Goal: Task Accomplishment & Management: Complete application form

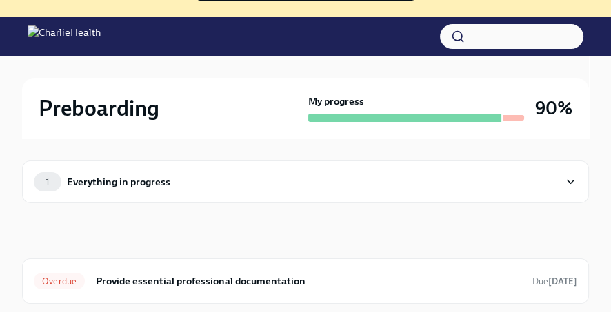
scroll to position [150, 0]
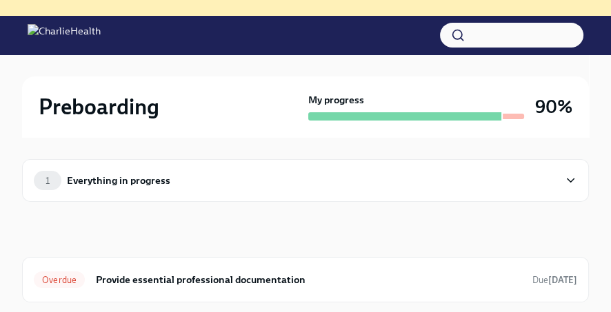
click at [568, 188] on icon at bounding box center [570, 181] width 13 height 14
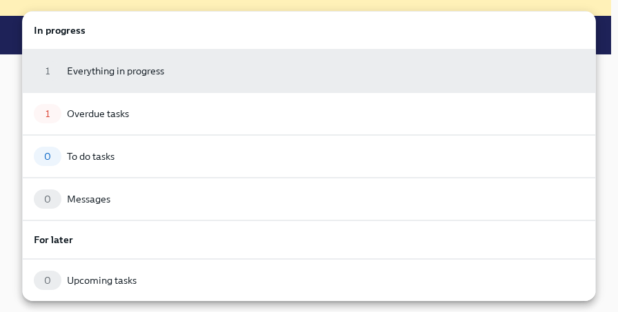
click at [608, 19] on div at bounding box center [309, 156] width 618 height 312
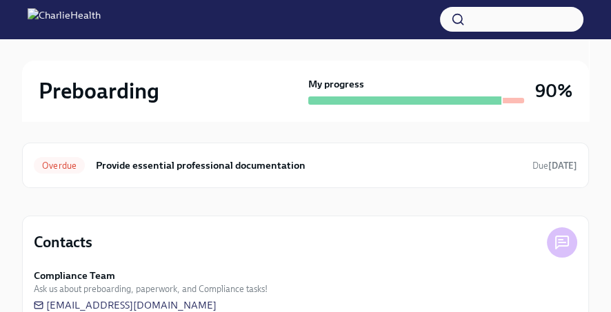
scroll to position [264, 0]
click at [63, 172] on span "Overdue" at bounding box center [59, 166] width 51 height 10
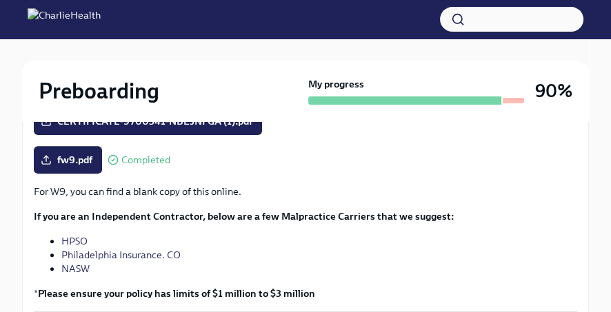
scroll to position [436, 0]
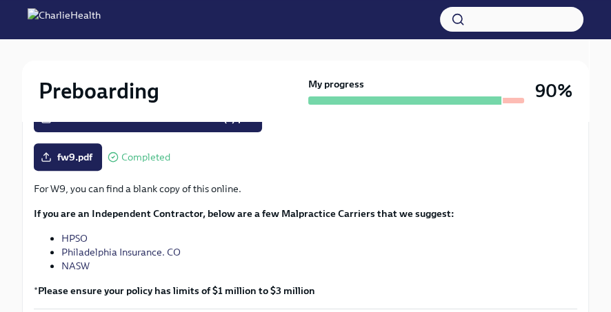
click at [237, 196] on p "For W9, you can find a blank copy of this online." at bounding box center [305, 189] width 543 height 14
click at [74, 164] on span "fw9.pdf" at bounding box center [67, 157] width 49 height 14
click at [0, 0] on input "fw9.pdf" at bounding box center [0, 0] width 0 height 0
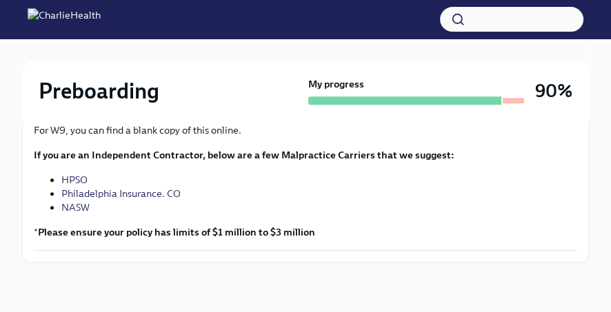
scroll to position [505, 0]
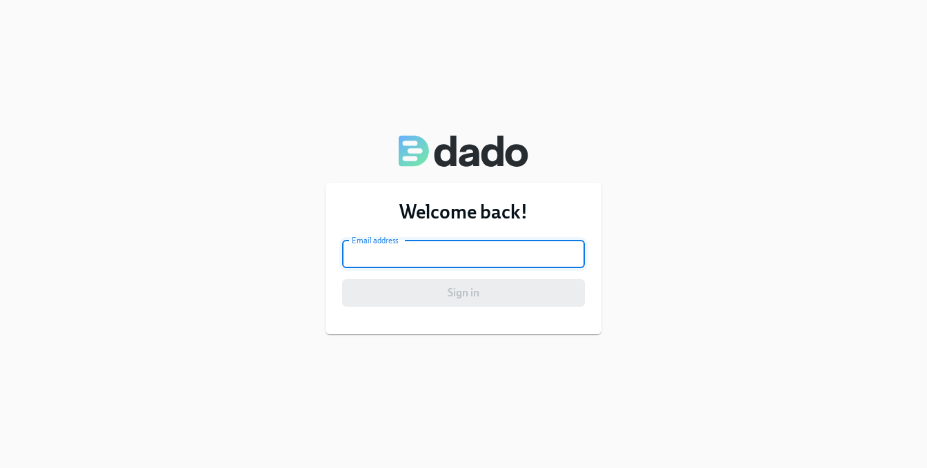
click at [521, 246] on input "email" at bounding box center [463, 255] width 243 height 28
type input "bpdshouza@gmail.com"
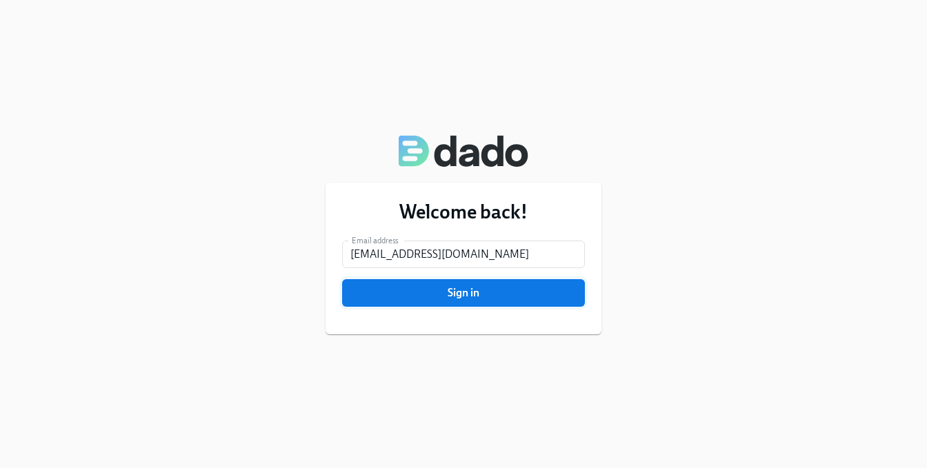
click at [504, 297] on span "Sign in" at bounding box center [463, 293] width 223 height 14
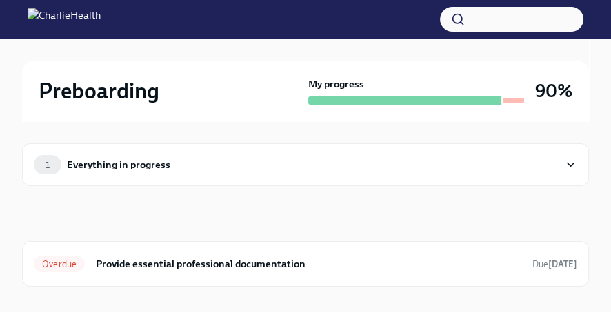
click at [574, 172] on icon at bounding box center [570, 165] width 13 height 14
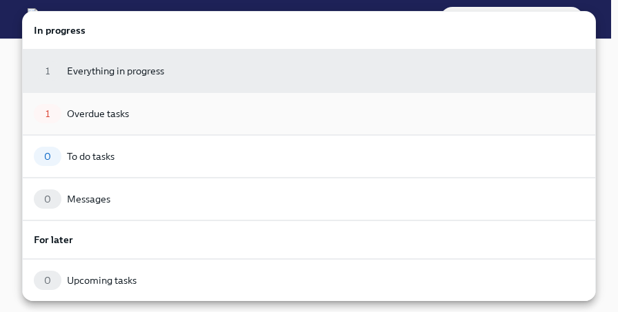
click at [129, 114] on div "Overdue tasks" at bounding box center [98, 114] width 62 height 14
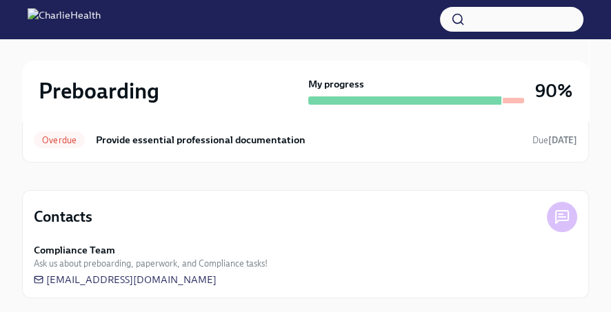
scroll to position [125, 0]
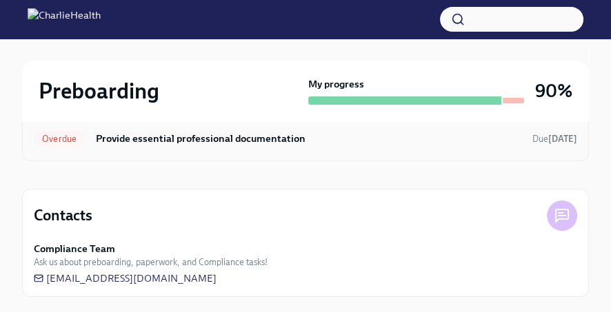
click at [194, 146] on h6 "Provide essential professional documentation" at bounding box center [308, 138] width 425 height 15
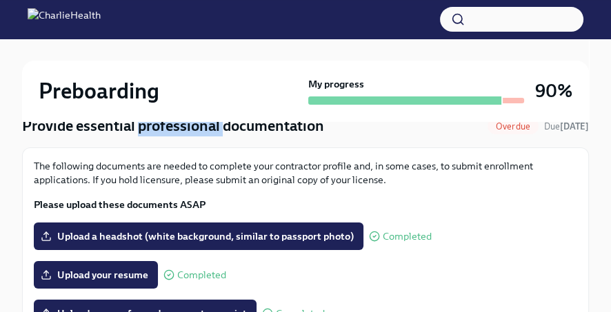
click at [194, 137] on h4 "Provide essential professional documentation" at bounding box center [173, 126] width 302 height 21
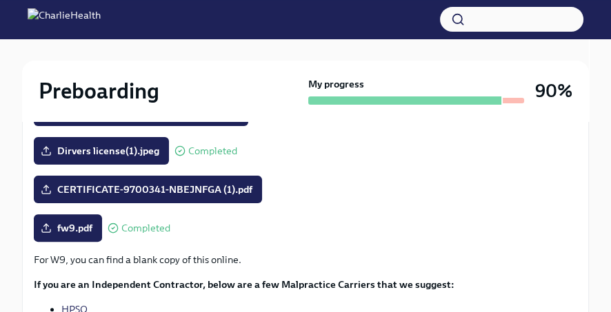
scroll to position [366, 0]
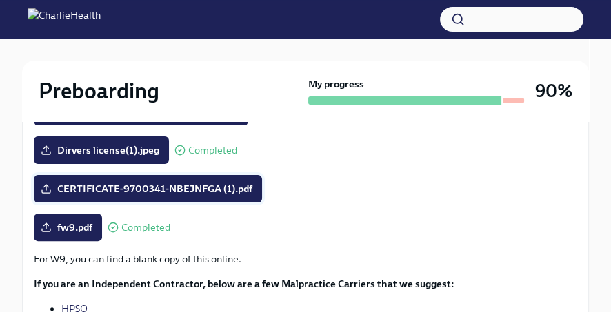
click at [199, 196] on span "CERTIFICATE-9700341-NBEJNFGA (1).pdf" at bounding box center [147, 189] width 209 height 14
click at [0, 0] on input "CERTIFICATE-9700341-NBEJNFGA (1).pdf" at bounding box center [0, 0] width 0 height 0
click at [150, 196] on span "CERTIFICATE-9700341-NBEJNFGA (1).pdf" at bounding box center [147, 189] width 209 height 14
click at [0, 0] on input "CERTIFICATE-9700341-NBEJNFGA (1).pdf" at bounding box center [0, 0] width 0 height 0
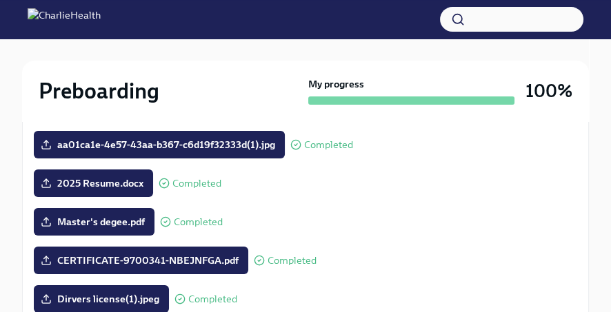
scroll to position [220, 0]
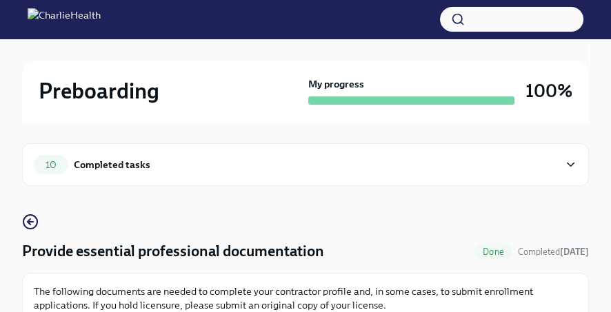
click at [576, 170] on icon at bounding box center [570, 165] width 13 height 14
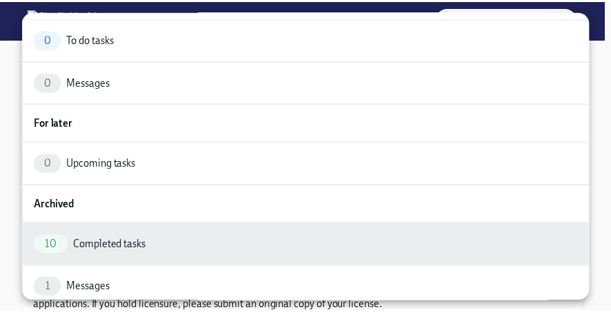
scroll to position [88, 0]
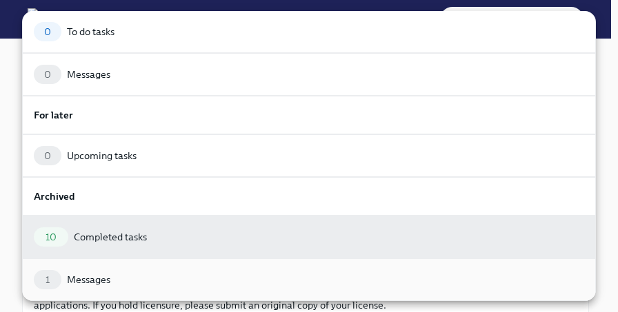
click at [268, 277] on div "1 Messages" at bounding box center [309, 279] width 550 height 19
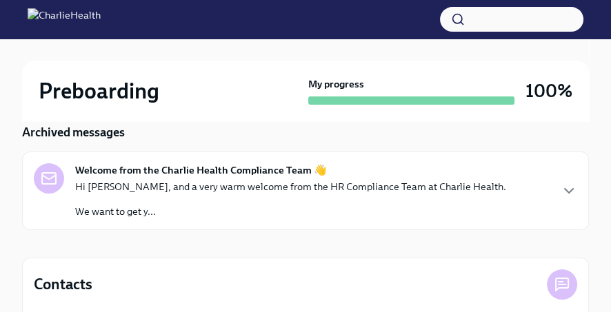
scroll to position [89, 0]
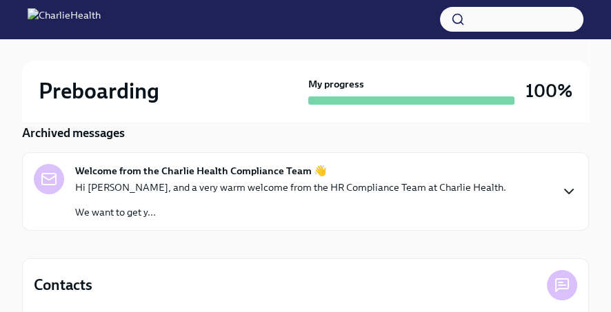
click at [576, 200] on icon "button" at bounding box center [569, 191] width 17 height 17
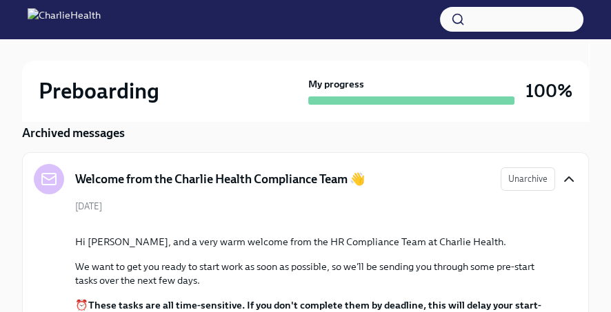
click at [572, 188] on icon "button" at bounding box center [569, 179] width 17 height 17
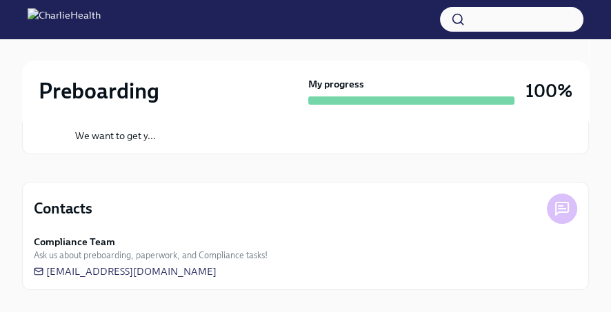
scroll to position [208, 0]
drag, startPoint x: 267, startPoint y: 275, endPoint x: 258, endPoint y: 275, distance: 9.0
click at [258, 275] on div "Compliance Team Ask us about preboarding, paperwork, and Compliance tasks! newh…" at bounding box center [305, 256] width 543 height 43
click at [216, 272] on span "newhireonboarding@charliehealth.com" at bounding box center [125, 272] width 183 height 14
click at [125, 272] on span "newhireonboarding@charliehealth.com" at bounding box center [125, 272] width 183 height 14
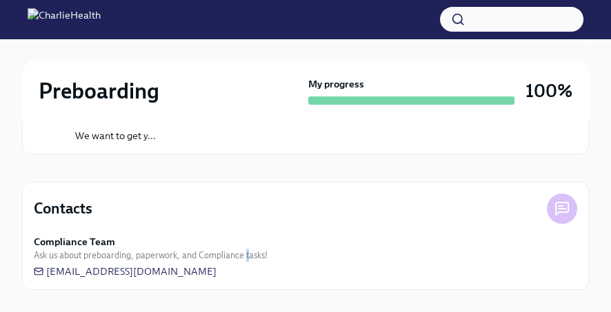
click at [296, 273] on div "Compliance Team Ask us about preboarding, paperwork, and Compliance tasks! newh…" at bounding box center [305, 256] width 543 height 43
drag, startPoint x: 277, startPoint y: 270, endPoint x: 48, endPoint y: 267, distance: 228.9
click at [48, 267] on div "Compliance Team Ask us about preboarding, paperwork, and Compliance tasks! newh…" at bounding box center [305, 256] width 543 height 43
click at [325, 284] on div "Contacts Compliance Team Ask us about preboarding, paperwork, and Compliance ta…" at bounding box center [305, 236] width 567 height 108
drag, startPoint x: 277, startPoint y: 279, endPoint x: 234, endPoint y: 272, distance: 43.9
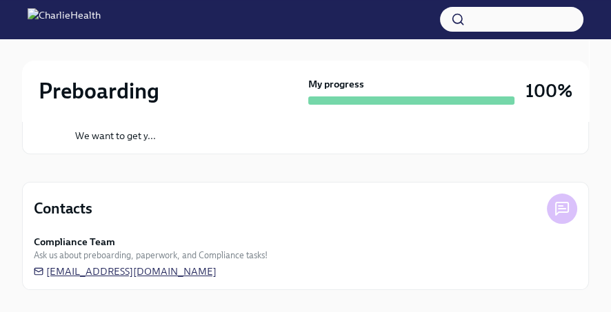
click at [234, 272] on div "Compliance Team Ask us about preboarding, paperwork, and Compliance tasks! newh…" at bounding box center [305, 256] width 543 height 43
click at [216, 273] on span "newhireonboarding@charliehealth.com" at bounding box center [125, 272] width 183 height 14
click at [270, 270] on div "Compliance Team Ask us about preboarding, paperwork, and Compliance tasks! newh…" at bounding box center [305, 256] width 543 height 43
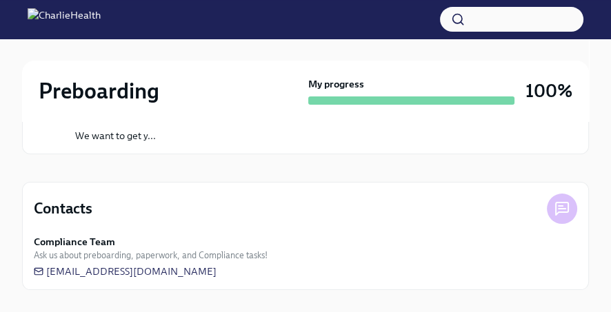
drag, startPoint x: 270, startPoint y: 270, endPoint x: 45, endPoint y: 264, distance: 225.5
click at [45, 264] on div "Compliance Team Ask us about preboarding, paperwork, and Compliance tasks! newh…" at bounding box center [305, 256] width 543 height 43
click at [570, 207] on div at bounding box center [562, 209] width 30 height 30
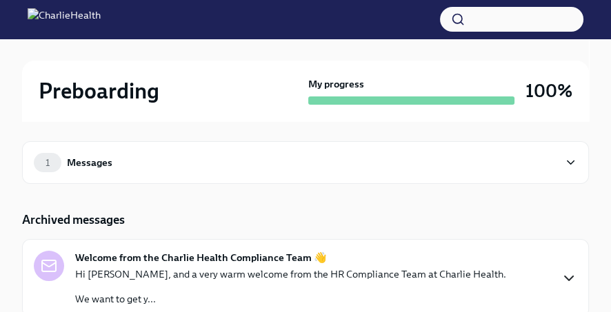
scroll to position [1, 0]
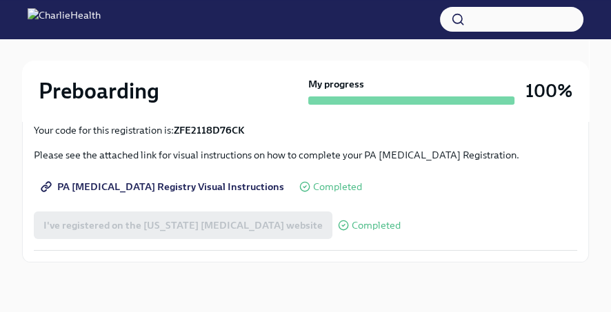
scroll to position [248, 0]
click at [253, 194] on span "PA [MEDICAL_DATA] Registry Visual Instructions" at bounding box center [163, 187] width 241 height 14
